Goal: Information Seeking & Learning: Find contact information

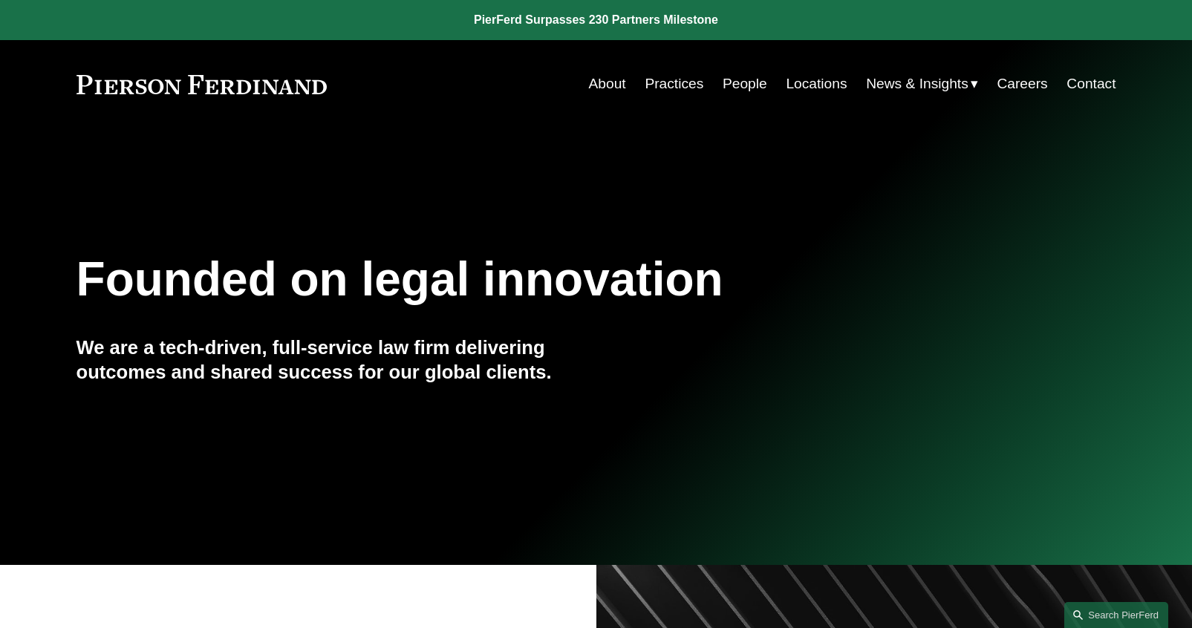
click at [752, 84] on link "People" at bounding box center [744, 84] width 45 height 28
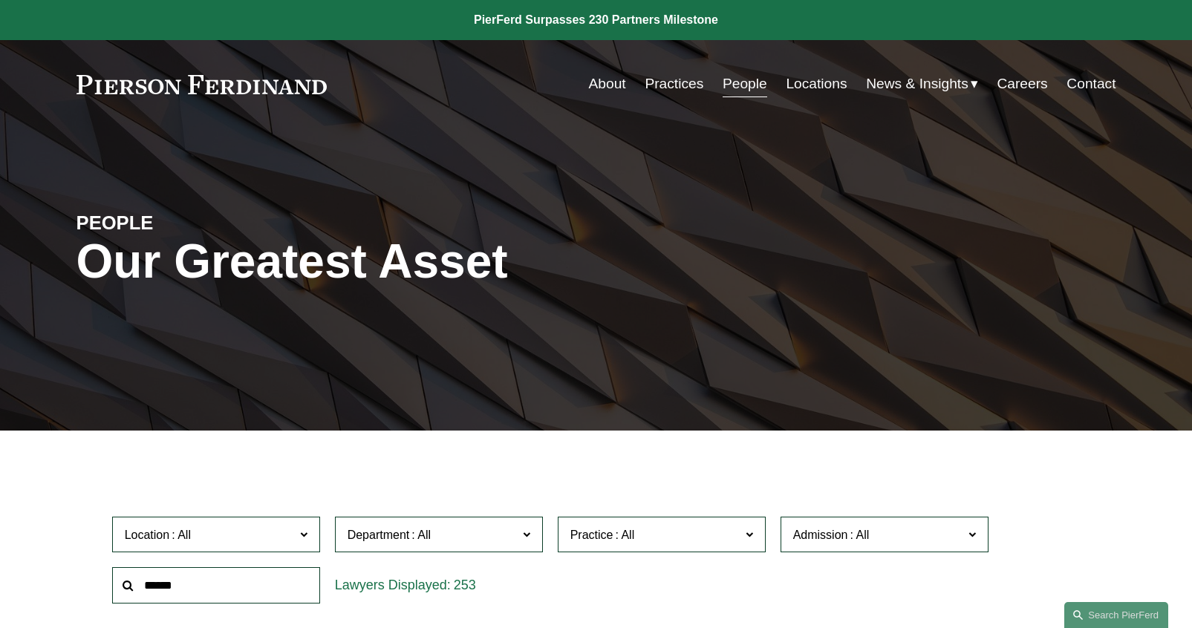
click at [148, 584] on input "text" at bounding box center [216, 585] width 208 height 36
type input "****"
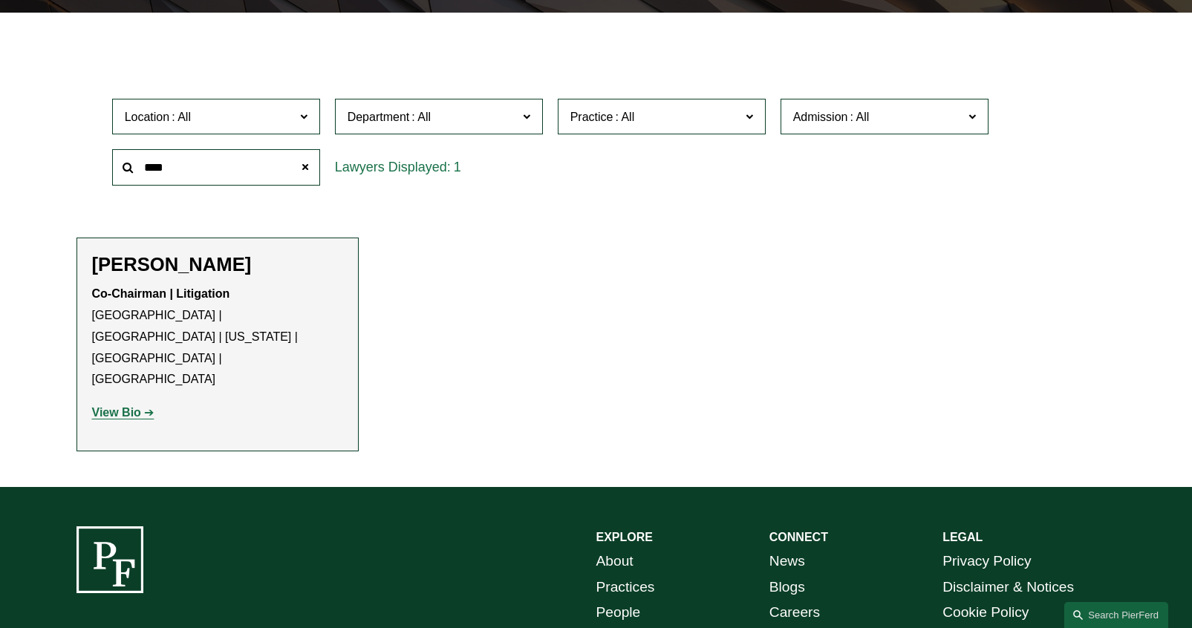
scroll to position [445, 0]
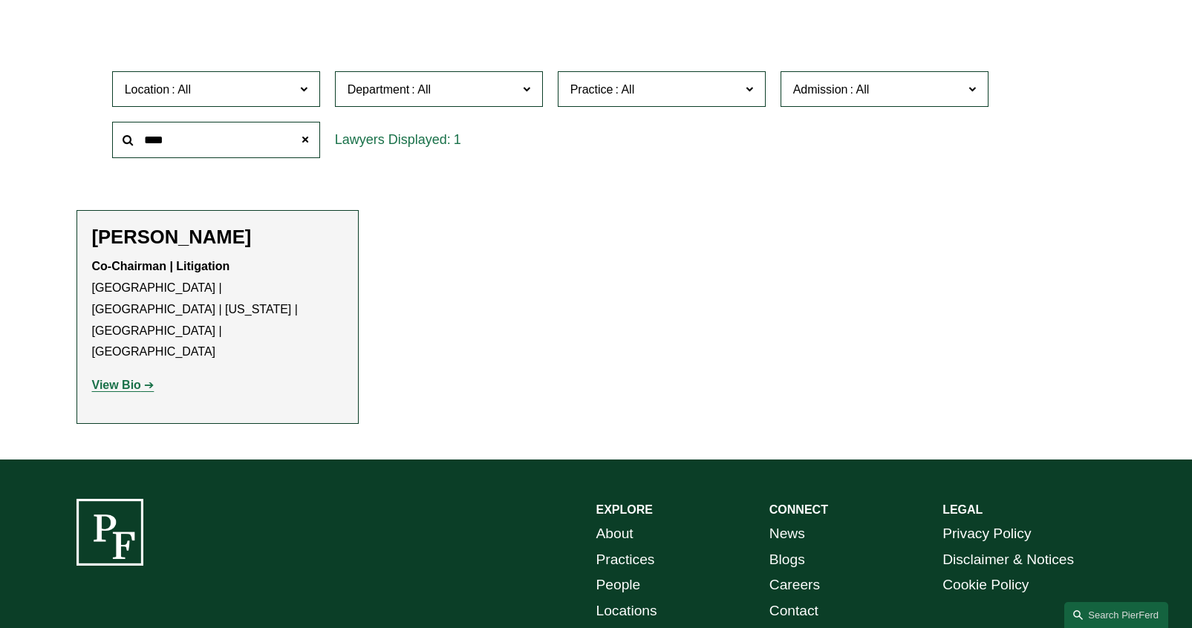
click at [203, 243] on h2 "[PERSON_NAME]" at bounding box center [217, 237] width 251 height 23
click at [111, 375] on p "View Bio" at bounding box center [217, 386] width 251 height 22
click at [117, 379] on strong "View Bio" at bounding box center [116, 385] width 49 height 13
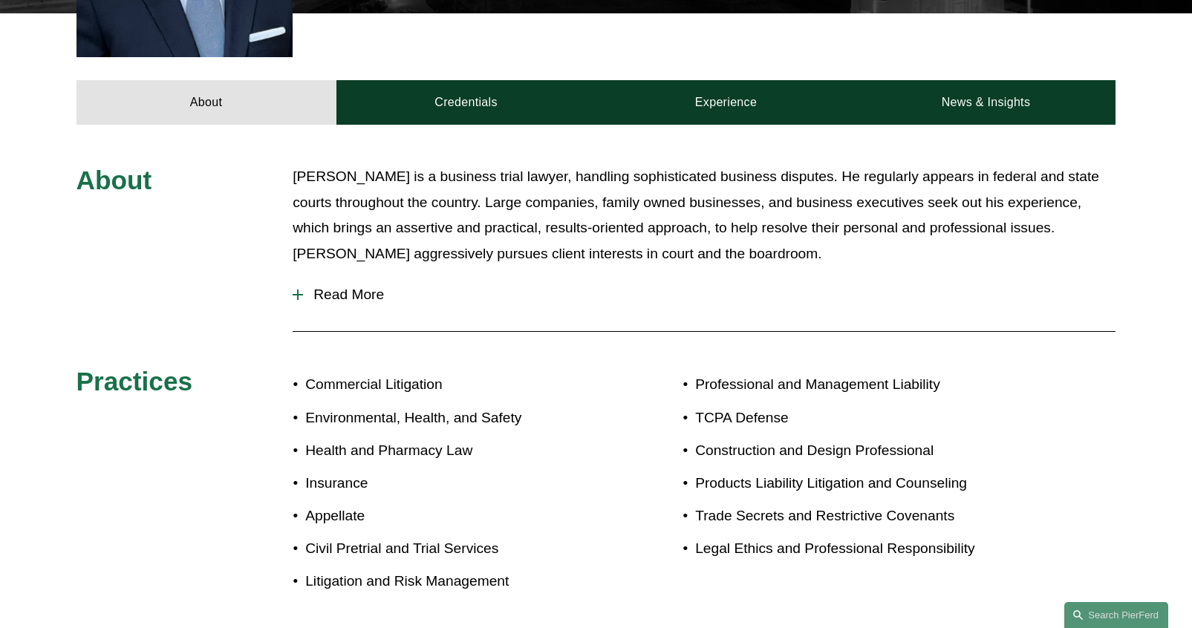
scroll to position [627, 0]
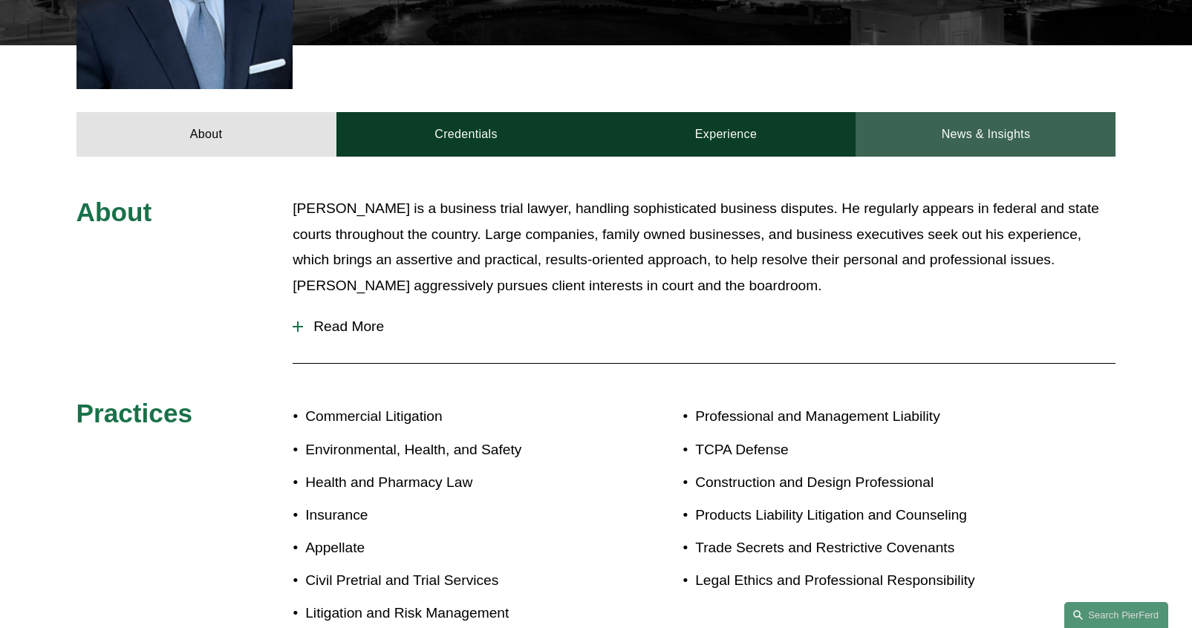
click at [1032, 112] on link "News & Insights" at bounding box center [985, 134] width 260 height 45
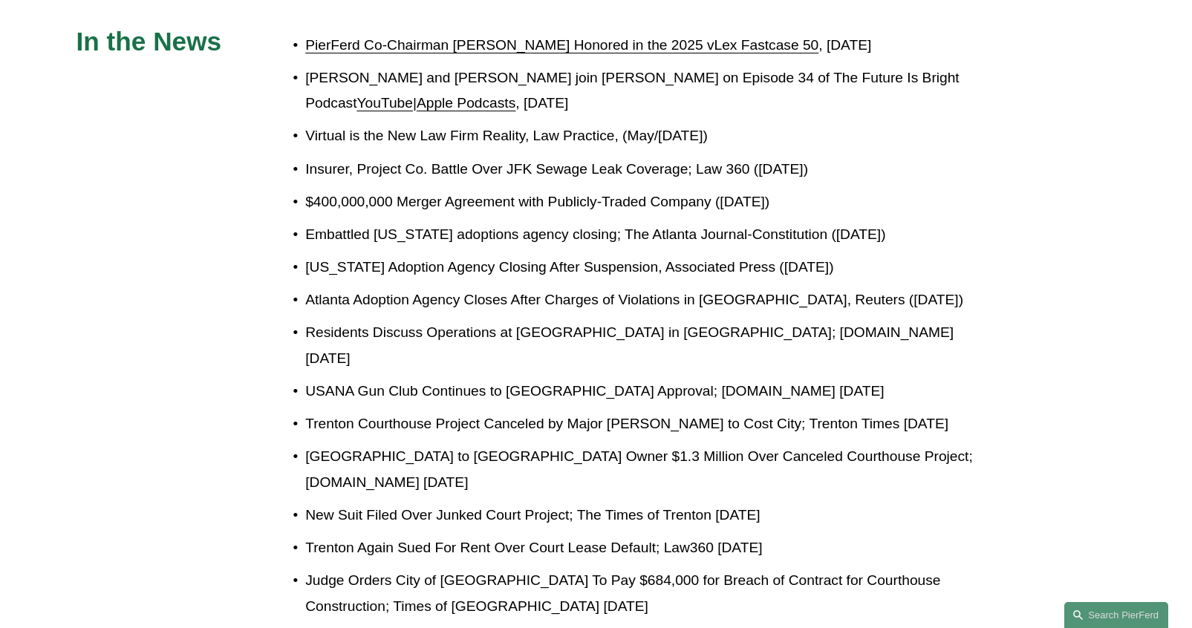
scroll to position [688, 0]
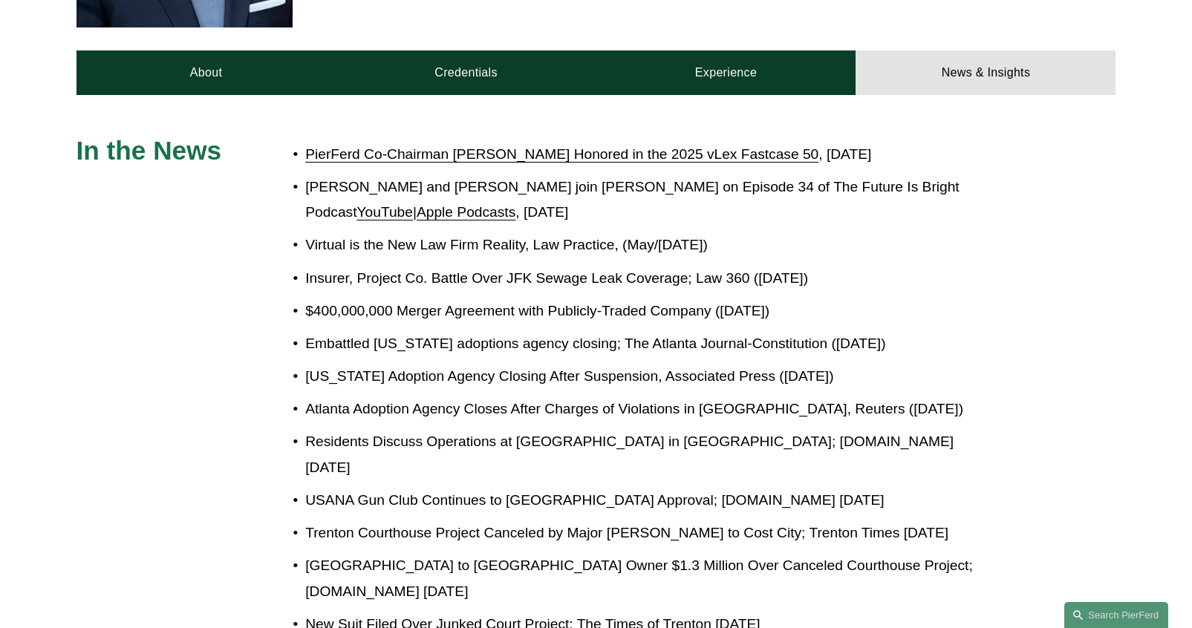
click at [417, 204] on span "Apple Podcasts" at bounding box center [466, 212] width 99 height 16
